Goal: Task Accomplishment & Management: Complete application form

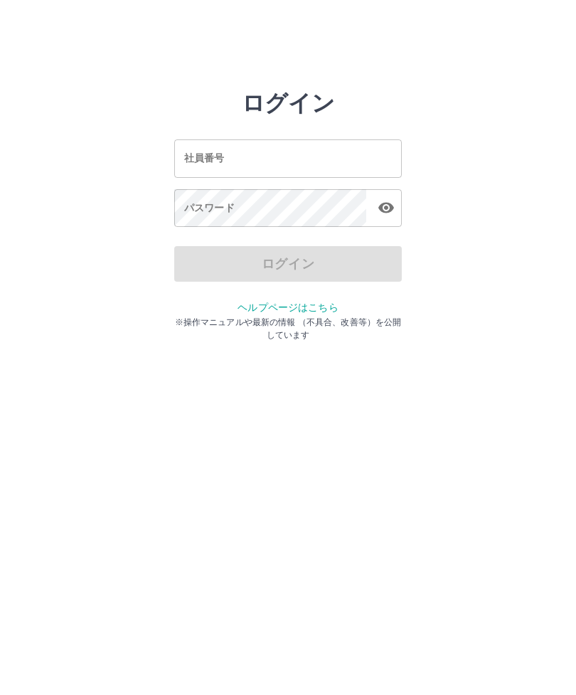
click at [247, 162] on input "社員番号" at bounding box center [287, 158] width 227 height 38
type input "*******"
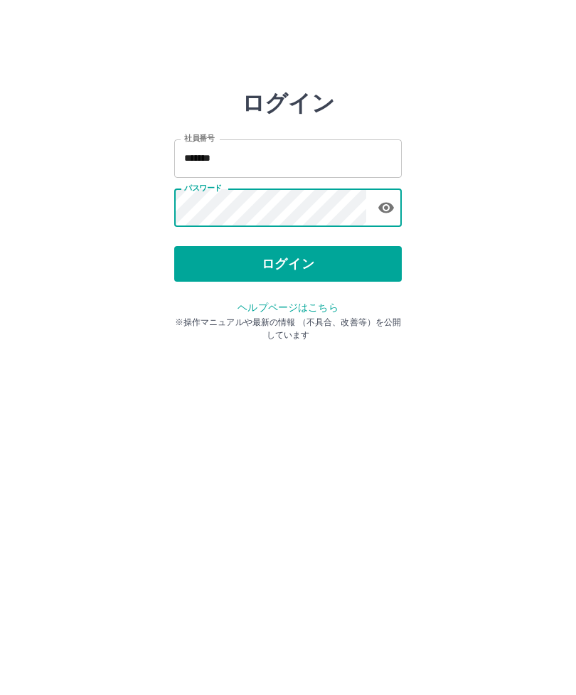
click at [335, 281] on button "ログイン" at bounding box center [287, 264] width 227 height 36
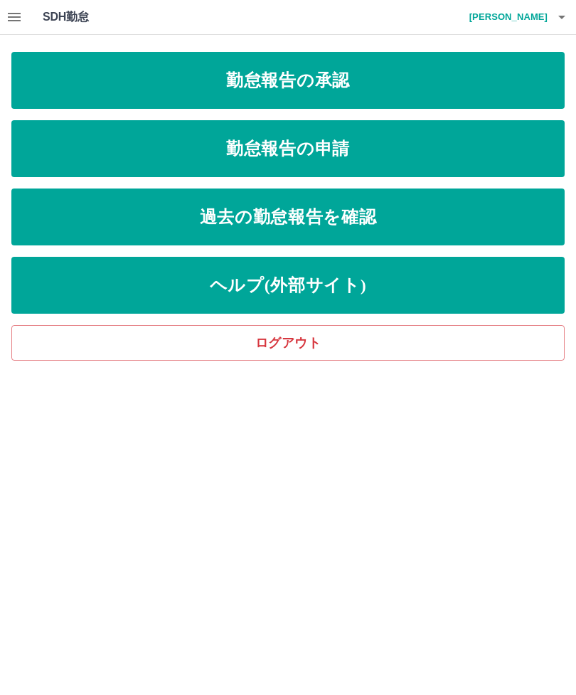
click at [1, 292] on div "SDH勤怠 [PERSON_NAME] 勤怠報告の承認 勤怠報告の申請 過去の勤怠報告を確認 ヘルプ(外部サイト) ログアウト" at bounding box center [288, 180] width 576 height 360
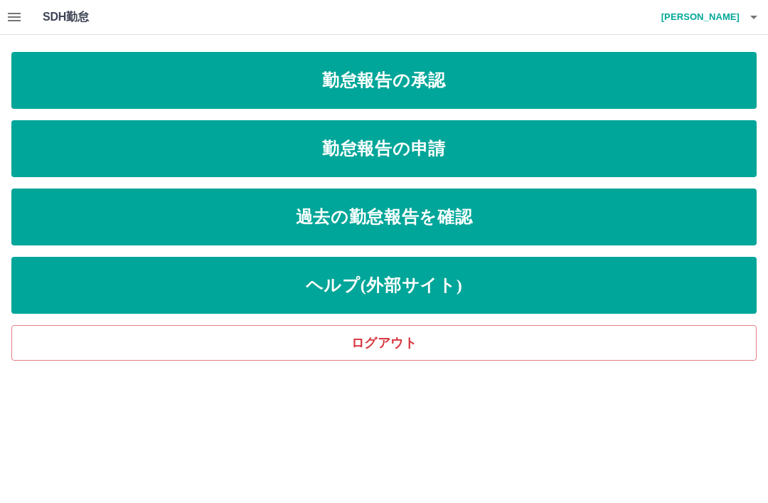
click at [23, 360] on html "SDH勤怠 [PERSON_NAME] 勤怠報告の承認 勤怠報告の申請 過去の勤怠報告を確認 ヘルプ(外部サイト) ログアウト SDH勤怠" at bounding box center [384, 180] width 768 height 360
click at [497, 97] on link "勤怠報告の承認" at bounding box center [383, 80] width 745 height 57
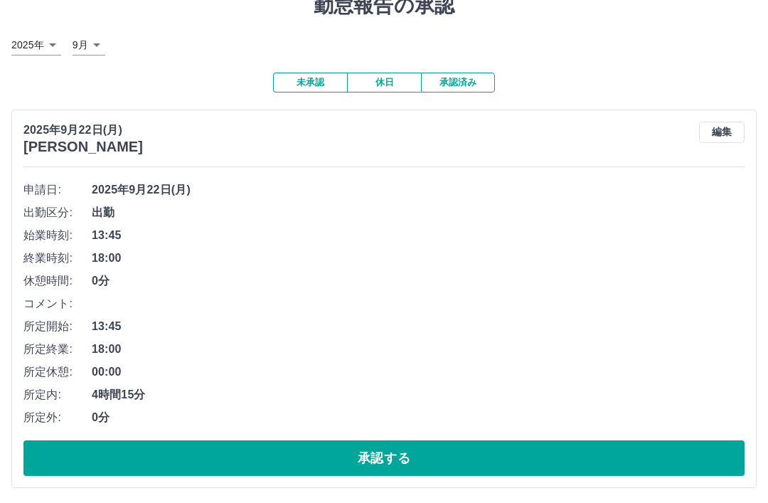
scroll to position [60, 0]
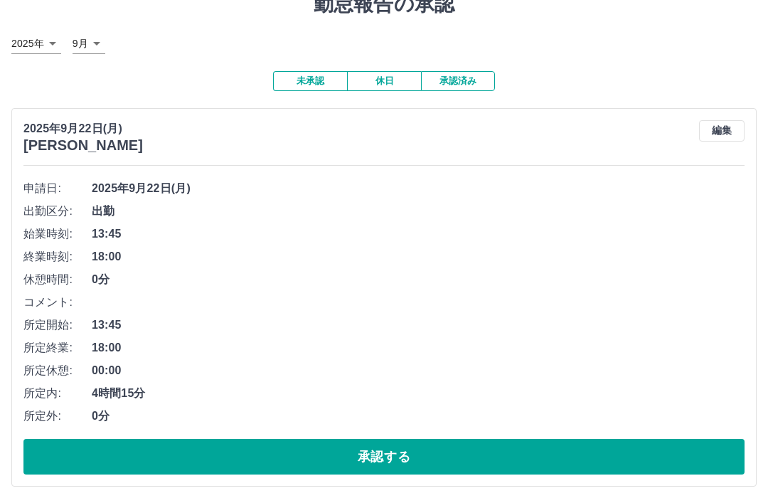
click at [443, 461] on button "承認する" at bounding box center [383, 457] width 721 height 36
click at [522, 444] on button "承認する" at bounding box center [383, 457] width 721 height 36
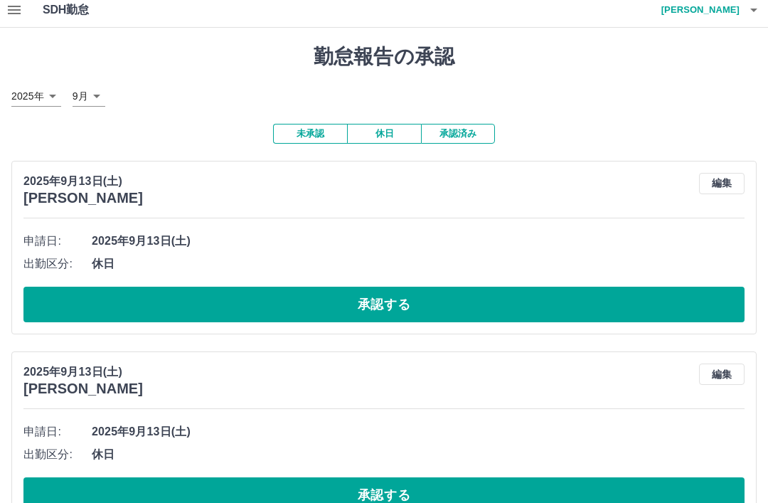
scroll to position [0, 0]
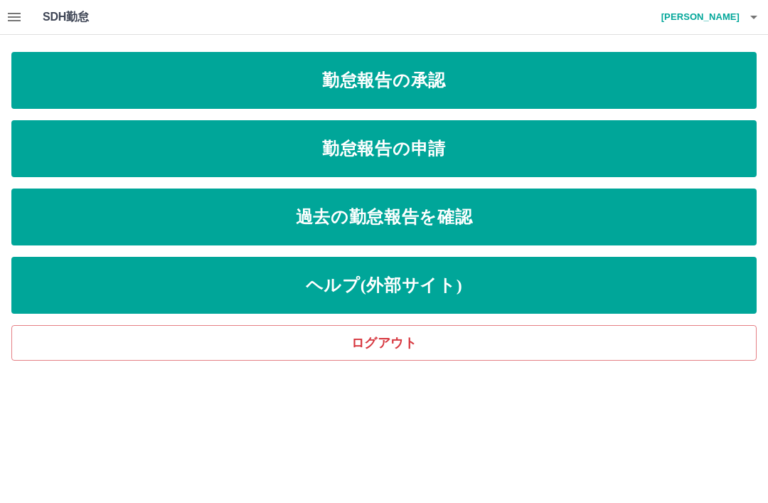
click at [486, 150] on link "勤怠報告の申請" at bounding box center [383, 148] width 745 height 57
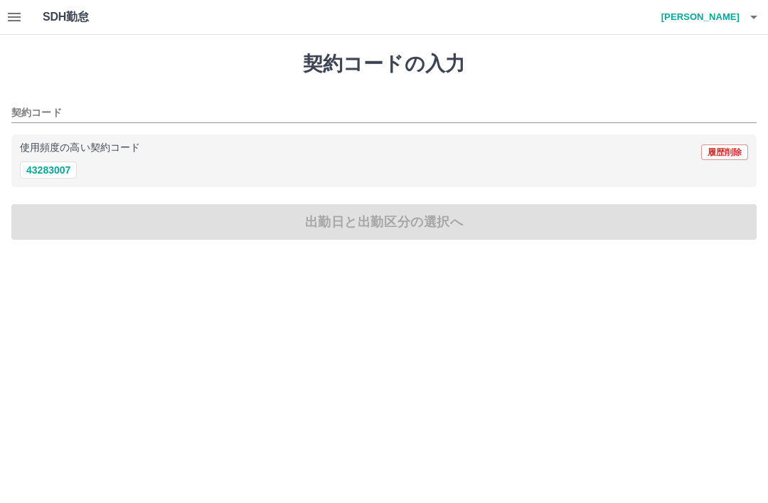
click at [45, 172] on button "43283007" at bounding box center [48, 169] width 57 height 17
type input "********"
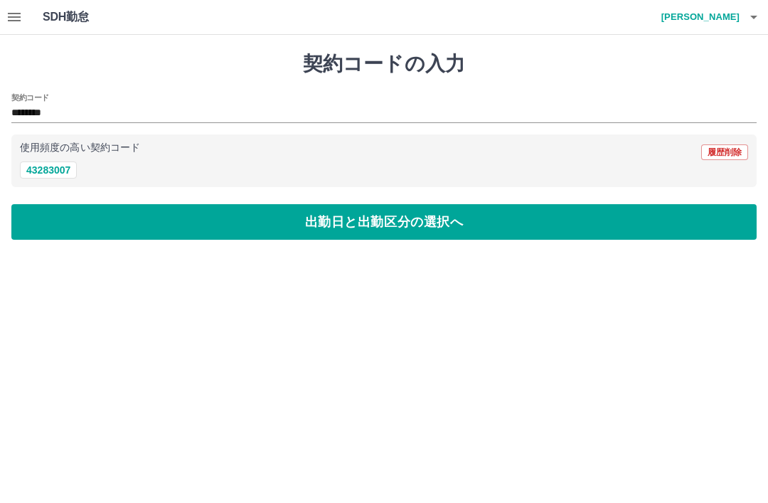
click at [443, 220] on button "出勤日と出勤区分の選択へ" at bounding box center [383, 222] width 745 height 36
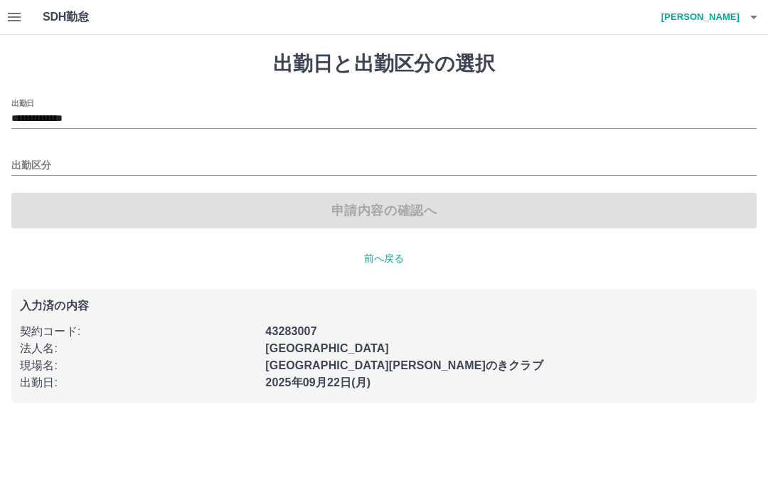
click at [81, 168] on input "出勤区分" at bounding box center [383, 166] width 745 height 18
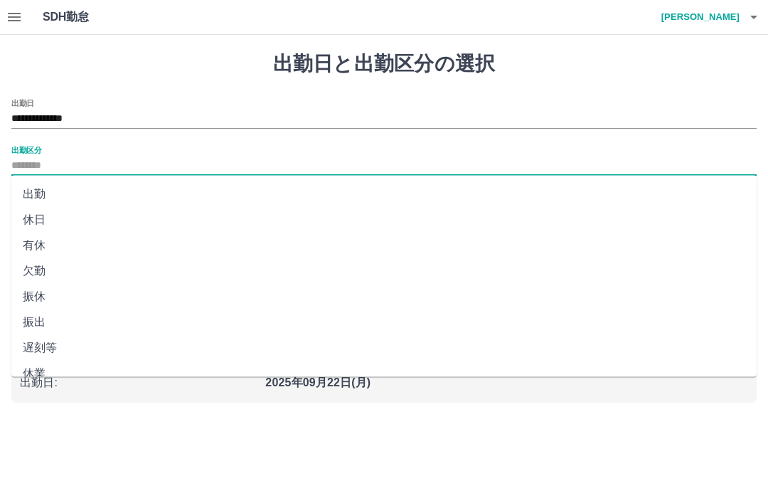
click at [36, 198] on li "出勤" at bounding box center [383, 194] width 745 height 26
type input "**"
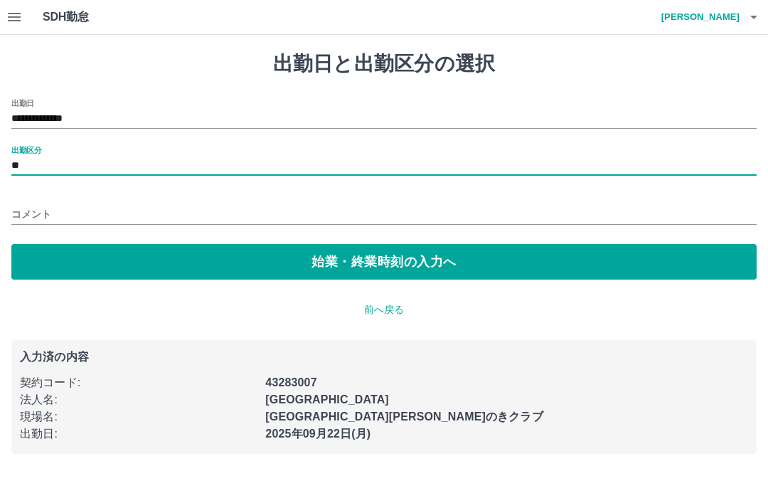
click at [468, 262] on button "始業・終業時刻の入力へ" at bounding box center [383, 262] width 745 height 36
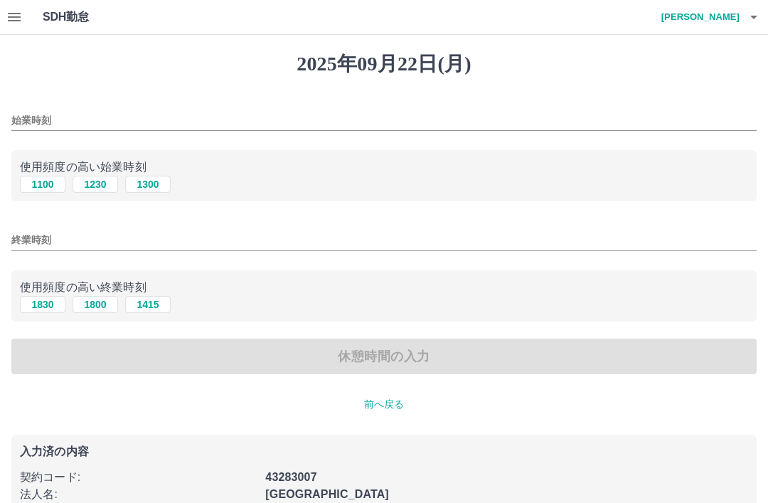
click at [481, 317] on div "使用頻度の高い終業時刻 1830 1800 1415" at bounding box center [383, 296] width 745 height 52
click at [147, 189] on button "1300" at bounding box center [147, 184] width 45 height 17
type input "****"
click at [68, 243] on input "終業時刻" at bounding box center [383, 240] width 745 height 21
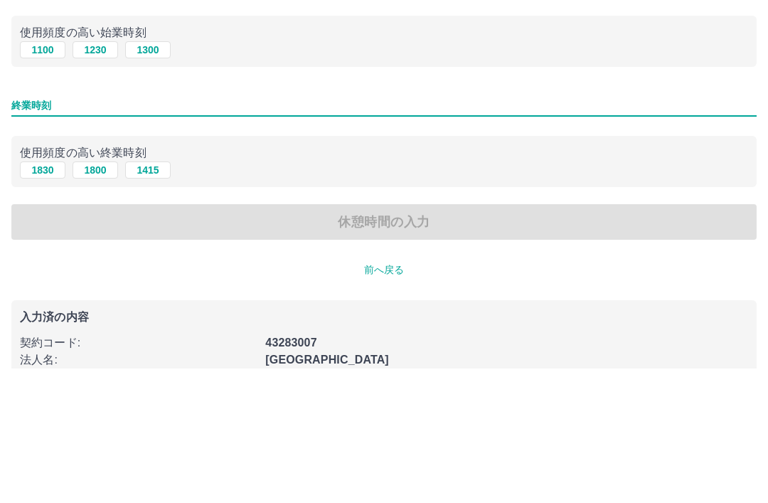
click at [45, 296] on button "1830" at bounding box center [42, 304] width 45 height 17
type input "****"
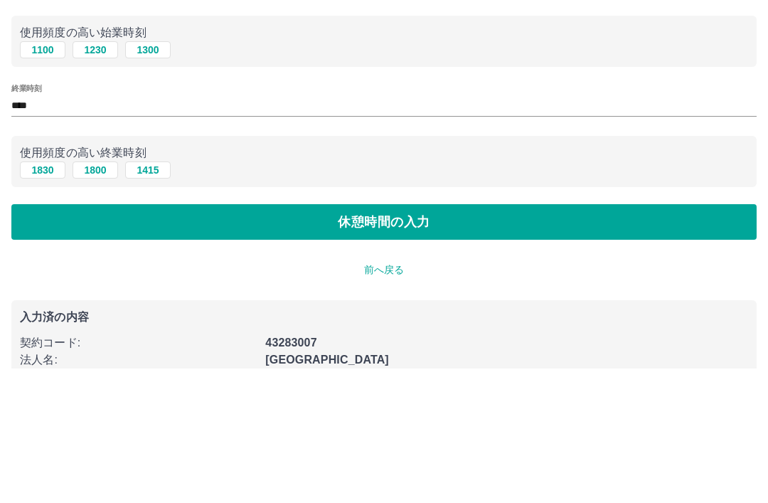
scroll to position [81, 0]
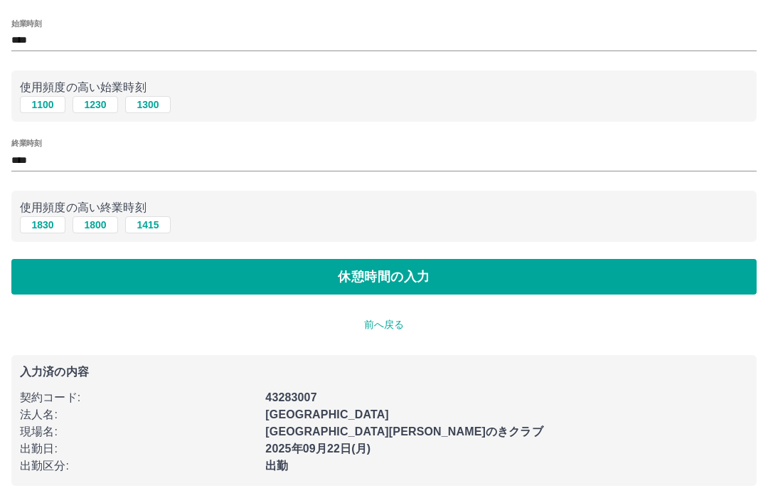
click at [416, 282] on button "休憩時間の入力" at bounding box center [383, 277] width 745 height 36
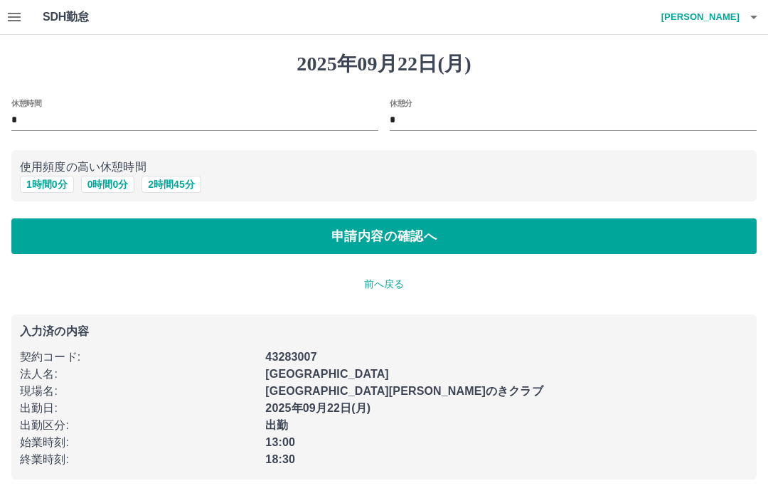
click at [575, 233] on button "申請内容の確認へ" at bounding box center [383, 236] width 745 height 36
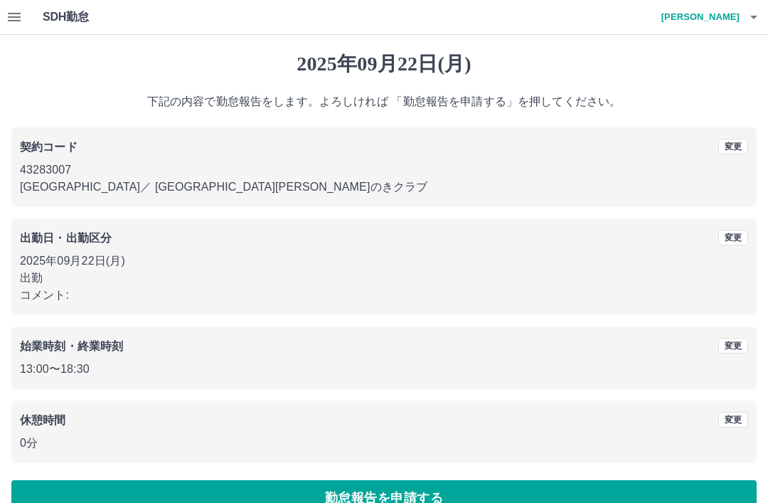
scroll to position [29, 0]
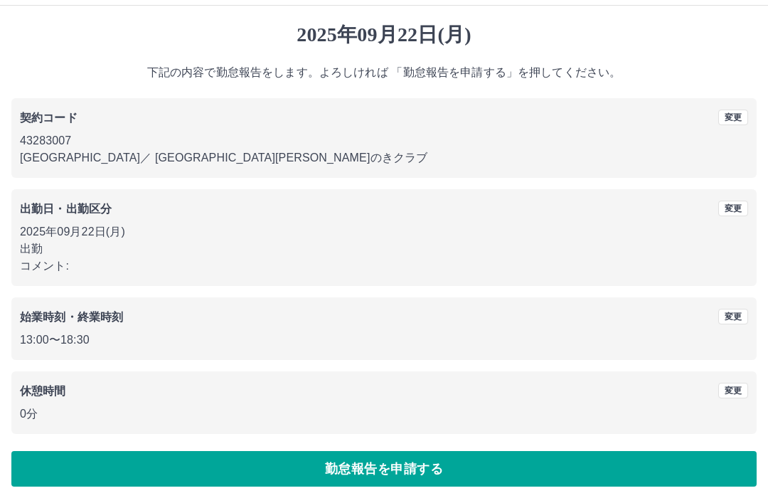
click at [446, 469] on button "勤怠報告を申請する" at bounding box center [383, 469] width 745 height 36
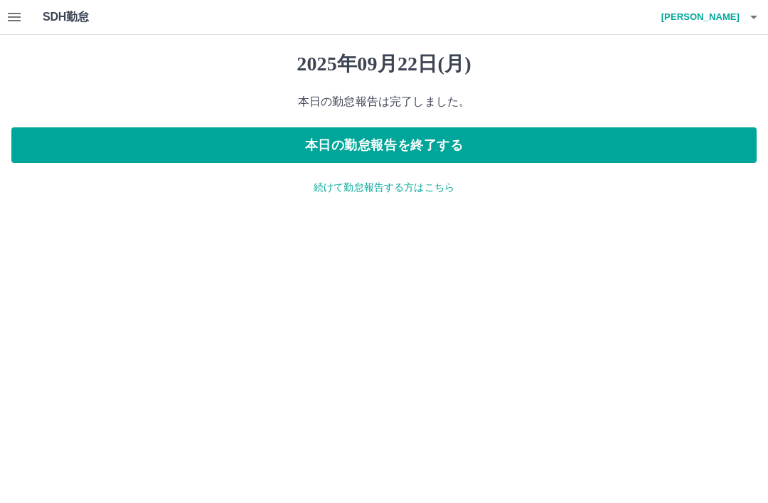
click at [528, 144] on button "本日の勤怠報告を終了する" at bounding box center [383, 145] width 745 height 36
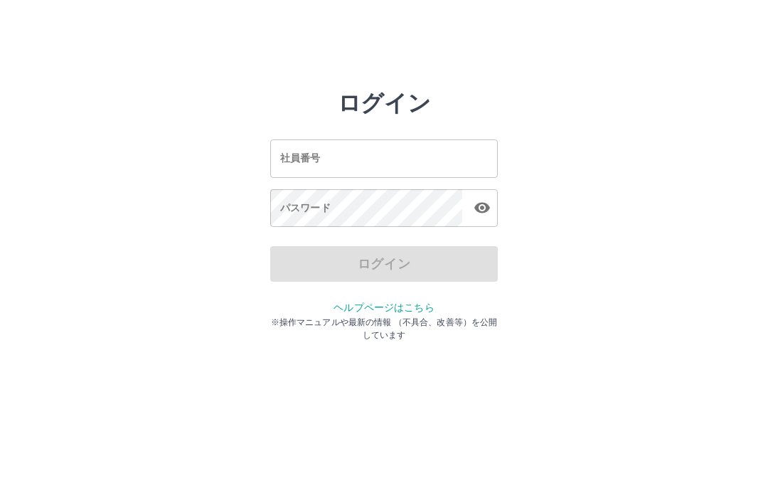
click at [341, 176] on input "社員番号" at bounding box center [383, 158] width 227 height 38
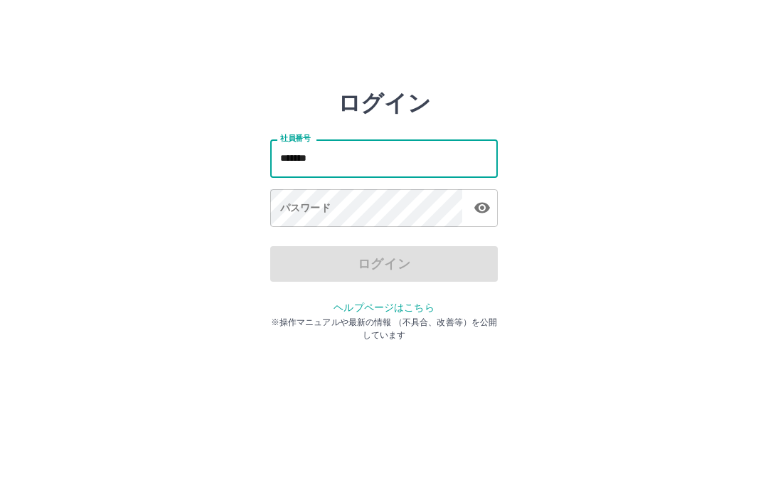
type input "*******"
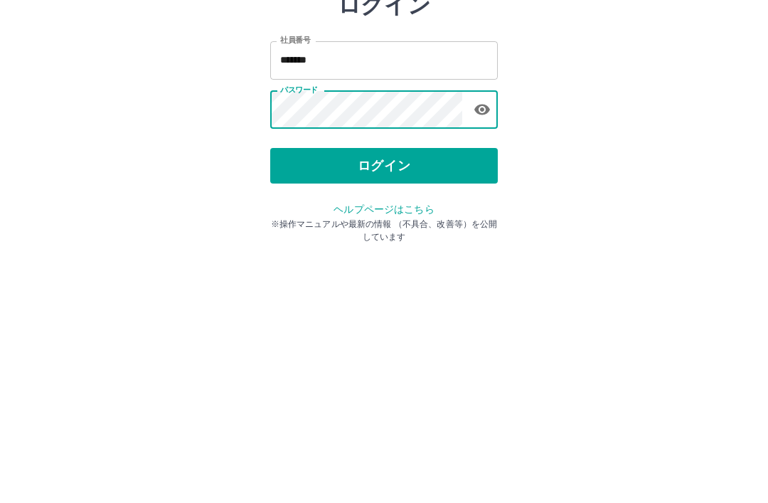
click at [439, 246] on button "ログイン" at bounding box center [383, 264] width 227 height 36
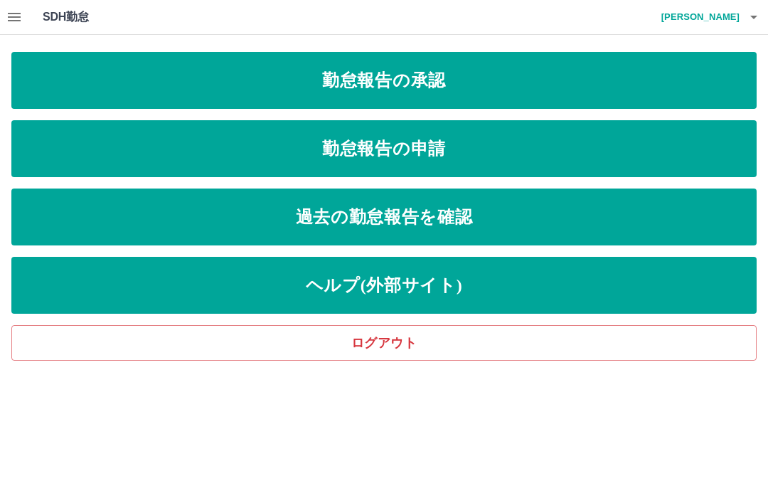
click at [616, 85] on link "勤怠報告の承認" at bounding box center [383, 80] width 745 height 57
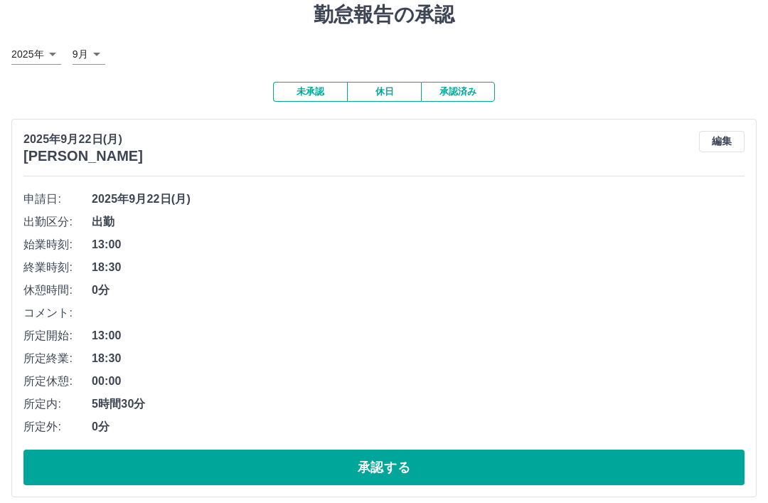
click at [501, 472] on button "承認する" at bounding box center [383, 468] width 721 height 36
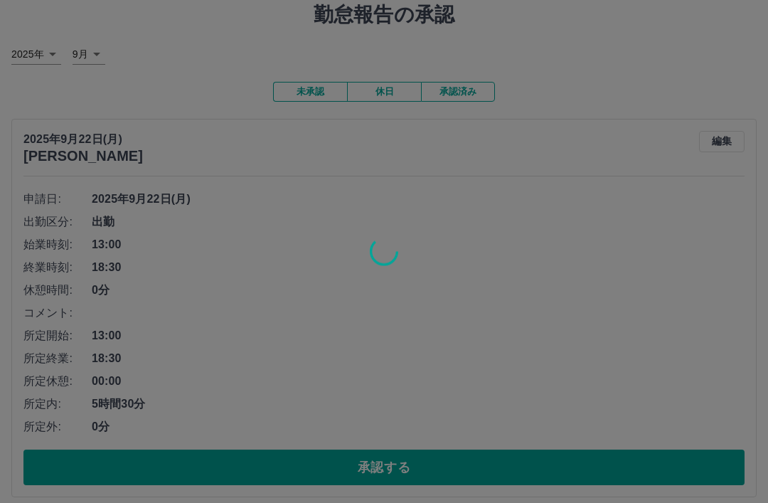
scroll to position [49, 0]
click at [591, 489] on div at bounding box center [384, 251] width 768 height 503
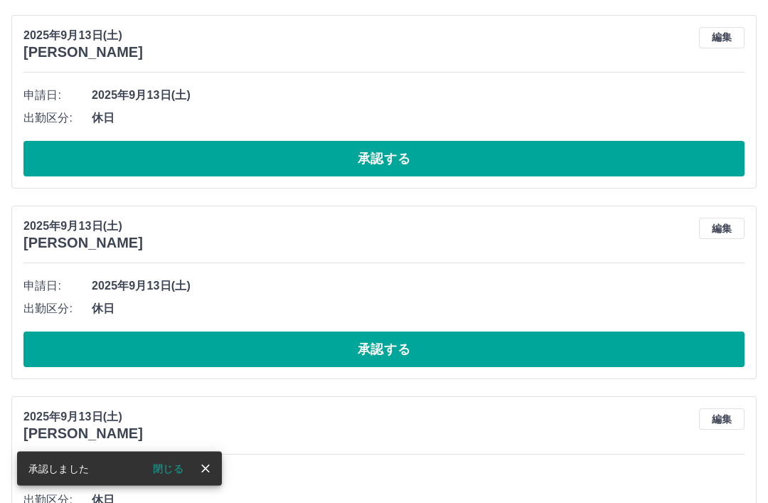
click at [554, 481] on span "2025年9月13日(土)" at bounding box center [418, 477] width 653 height 17
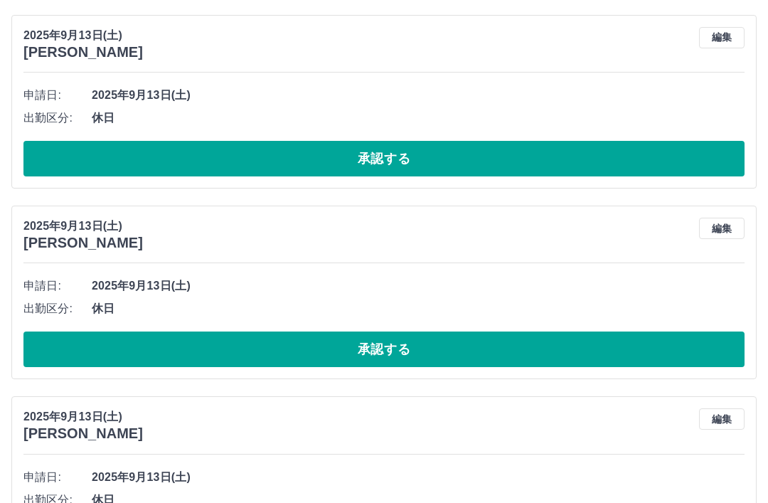
scroll to position [0, 0]
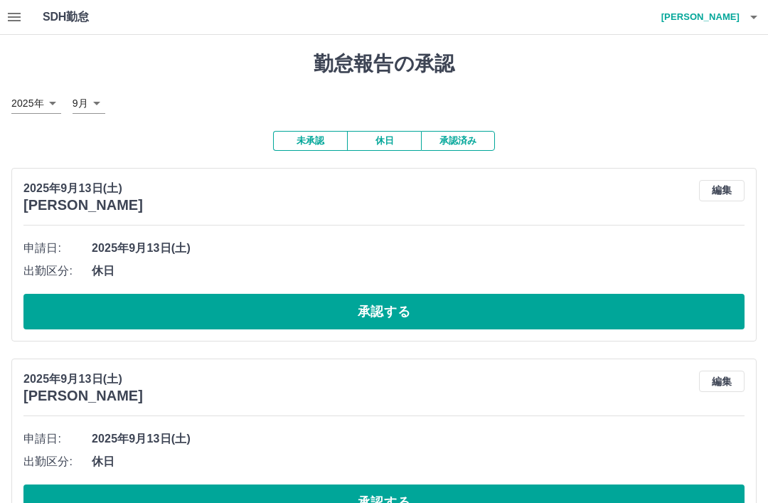
click at [757, 14] on icon "button" at bounding box center [753, 17] width 17 height 17
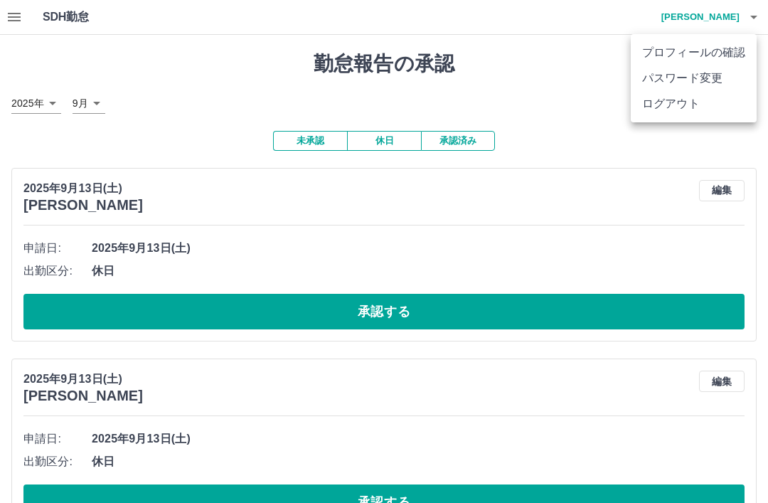
click at [676, 108] on li "ログアウト" at bounding box center [694, 104] width 126 height 26
